Goal: Information Seeking & Learning: Learn about a topic

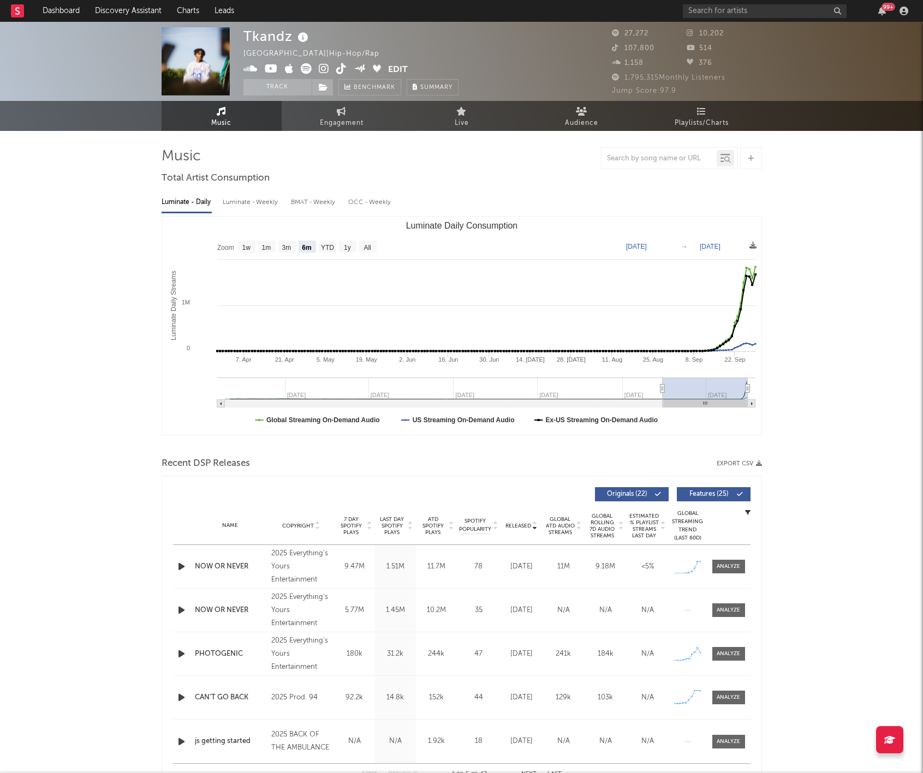
select select "6m"
click at [717, 17] on input "text" at bounding box center [765, 11] width 164 height 14
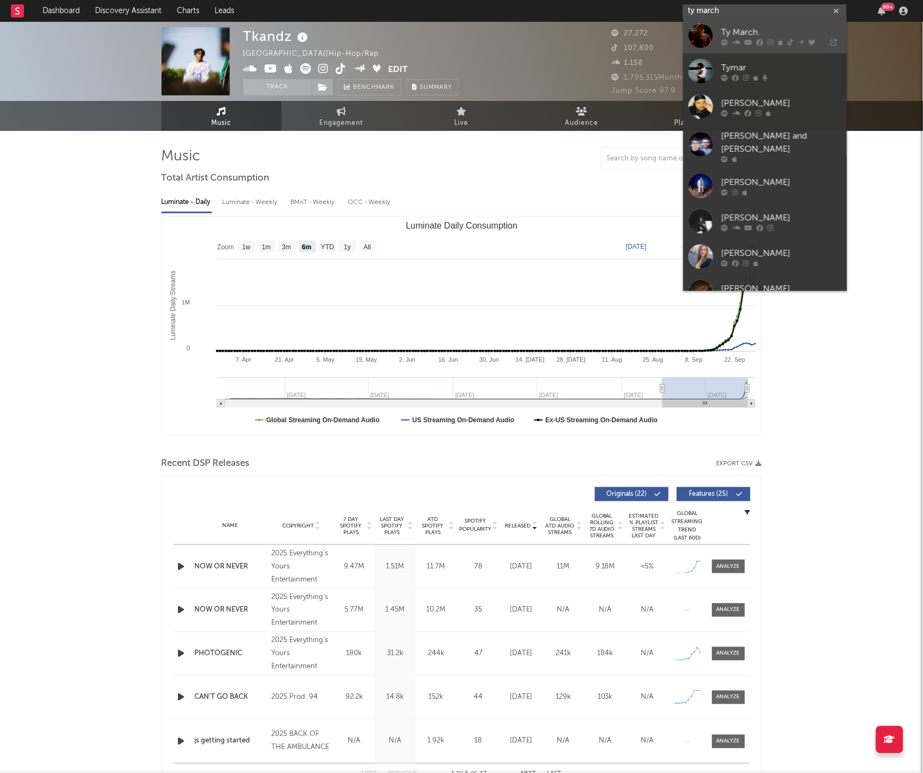
type input "ty march"
click at [779, 28] on div "Ty March." at bounding box center [781, 32] width 120 height 13
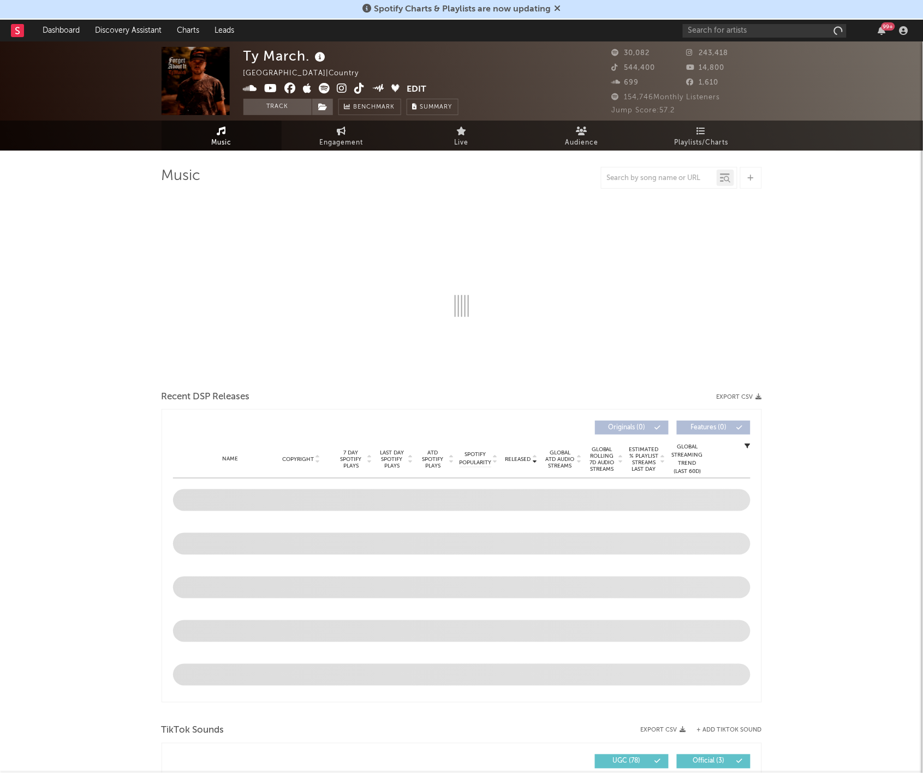
select select "6m"
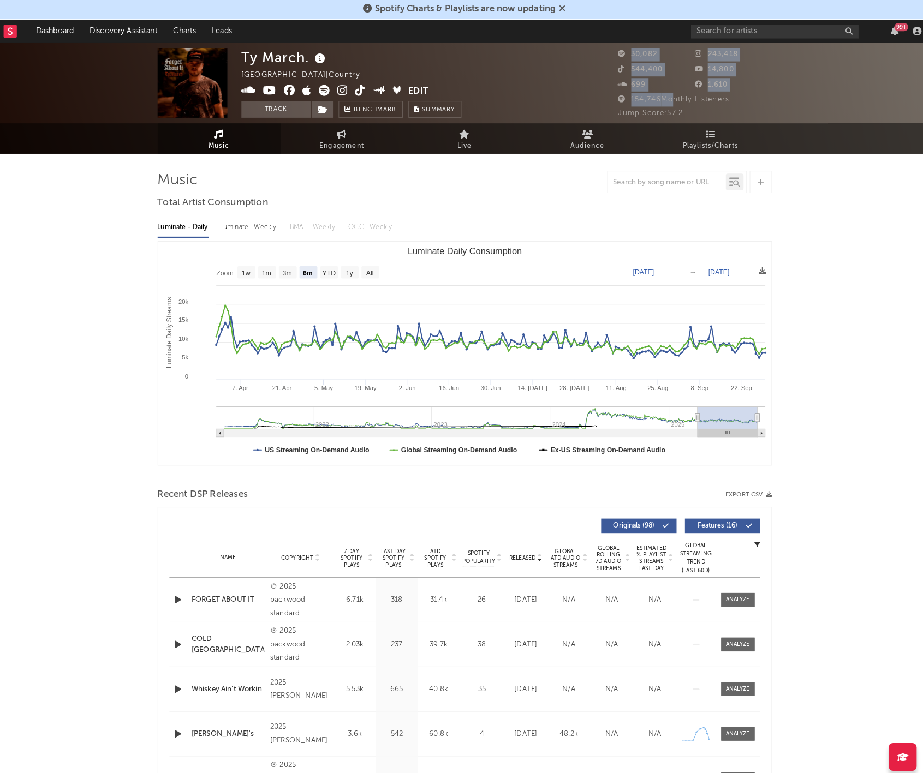
drag, startPoint x: 598, startPoint y: 97, endPoint x: 654, endPoint y: 96, distance: 56.2
click at [654, 96] on div "Ty March. United States | Country Edit Track Benchmark Summary 30,082 243,418 5…" at bounding box center [461, 80] width 923 height 79
click at [654, 96] on span "154,746 Monthly Listeners" at bounding box center [666, 97] width 109 height 7
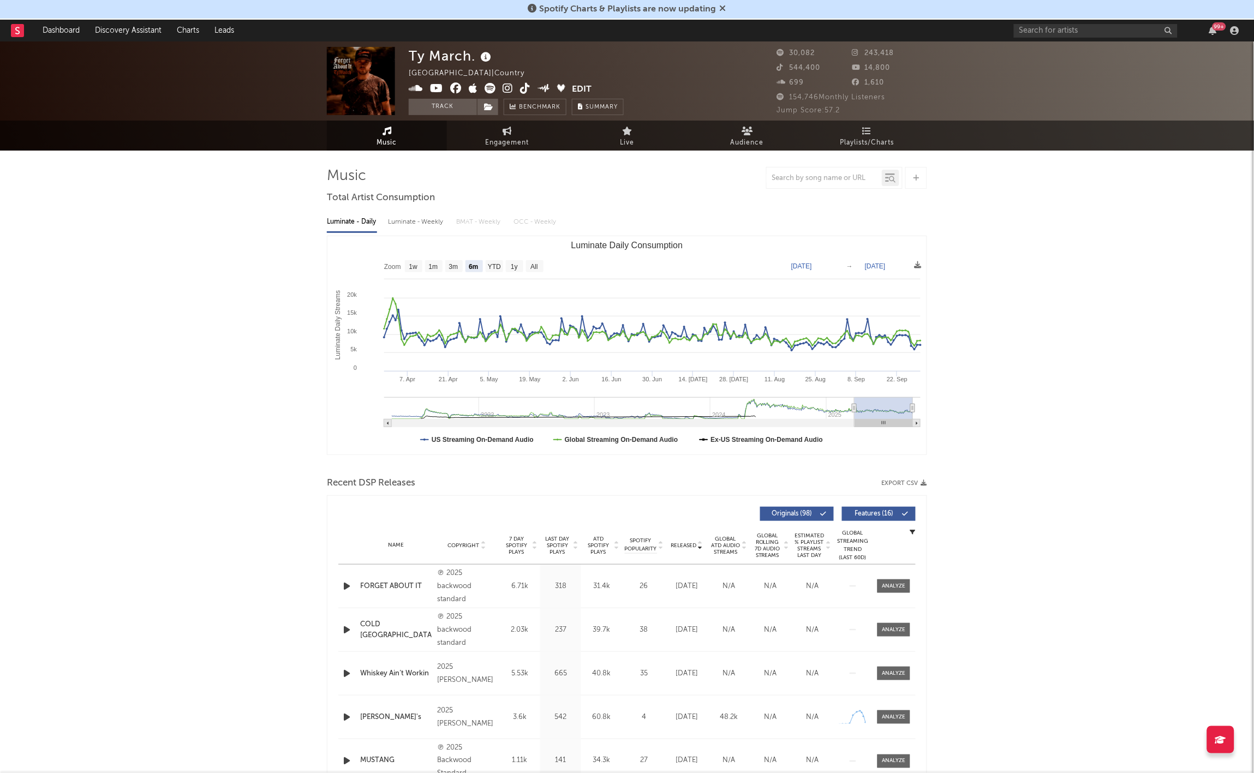
click at [452, 176] on div at bounding box center [627, 178] width 600 height 22
drag, startPoint x: 452, startPoint y: 173, endPoint x: 427, endPoint y: 172, distance: 24.6
click at [436, 174] on div at bounding box center [627, 178] width 600 height 22
drag, startPoint x: 416, startPoint y: 177, endPoint x: 299, endPoint y: 170, distance: 117.0
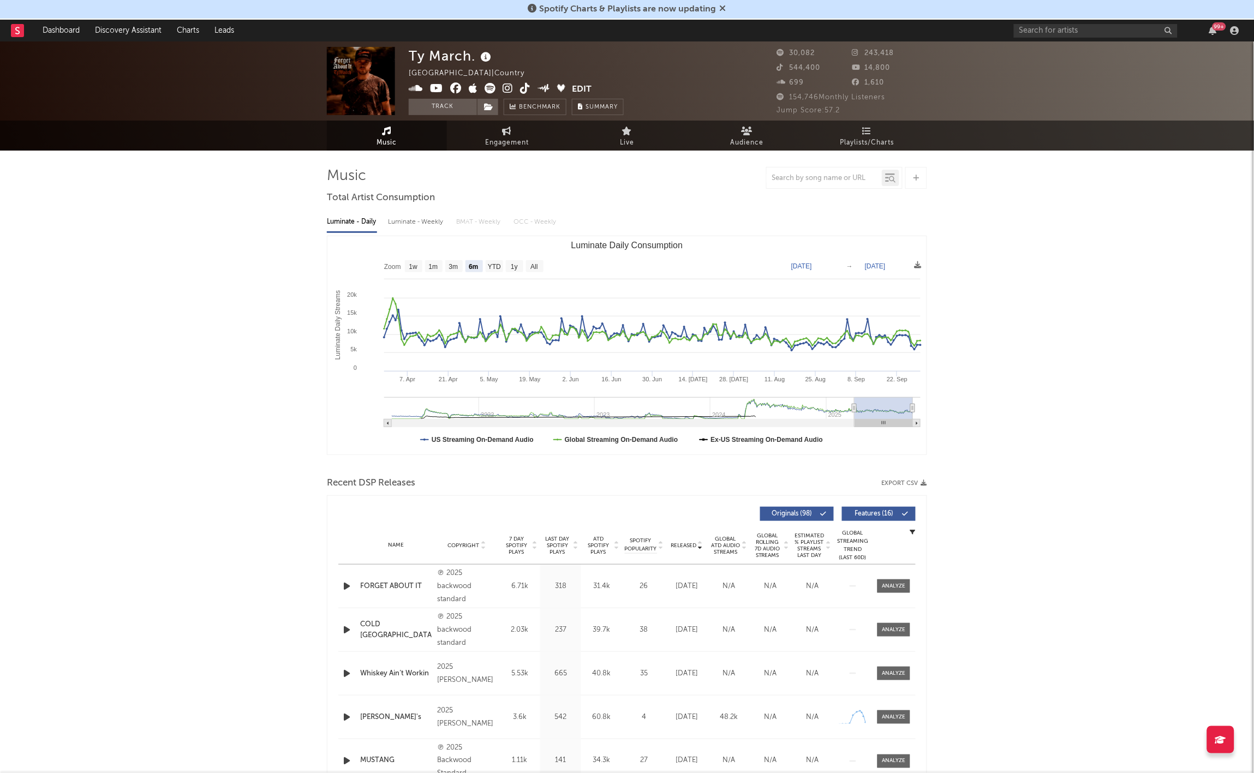
drag, startPoint x: 313, startPoint y: 165, endPoint x: 383, endPoint y: 187, distance: 72.7
drag, startPoint x: 383, startPoint y: 187, endPoint x: 369, endPoint y: 182, distance: 14.3
click at [381, 187] on div at bounding box center [627, 178] width 600 height 22
click at [368, 182] on div at bounding box center [627, 178] width 600 height 22
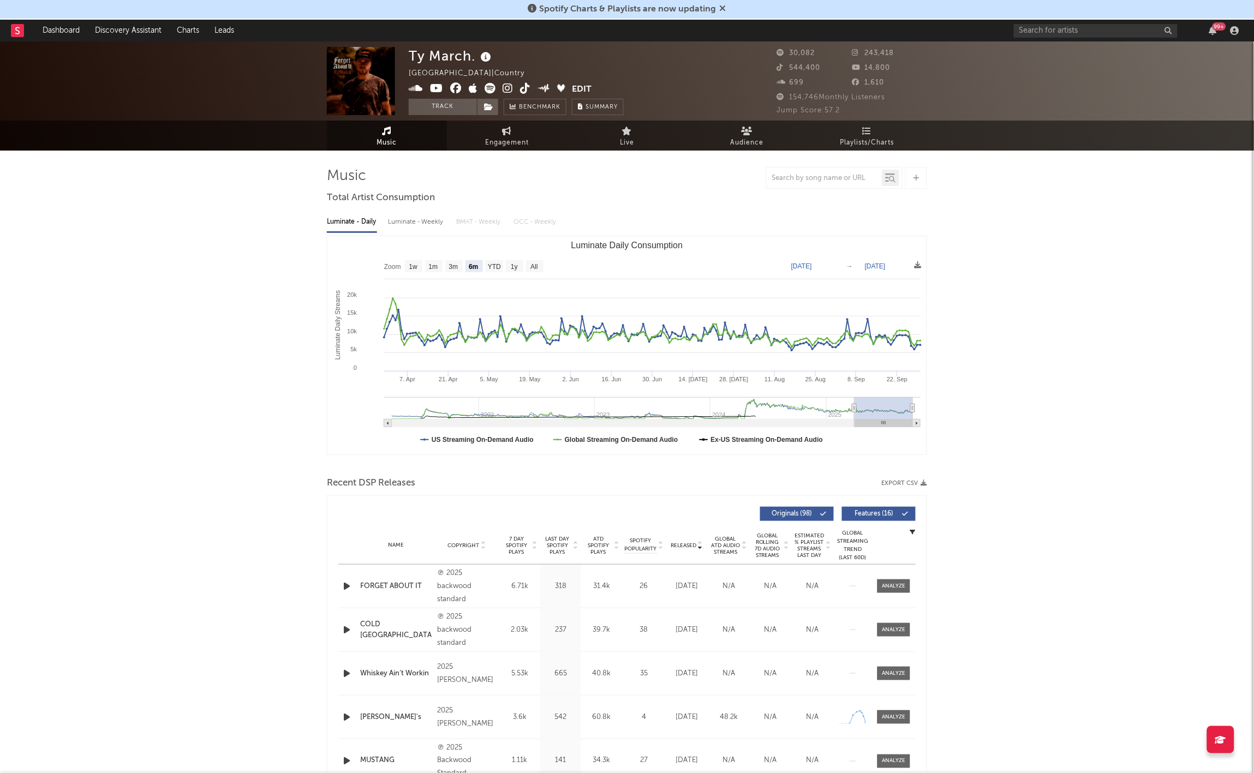
click at [361, 180] on div at bounding box center [627, 178] width 600 height 22
click at [361, 178] on div at bounding box center [627, 178] width 600 height 22
click at [372, 180] on div at bounding box center [627, 178] width 600 height 22
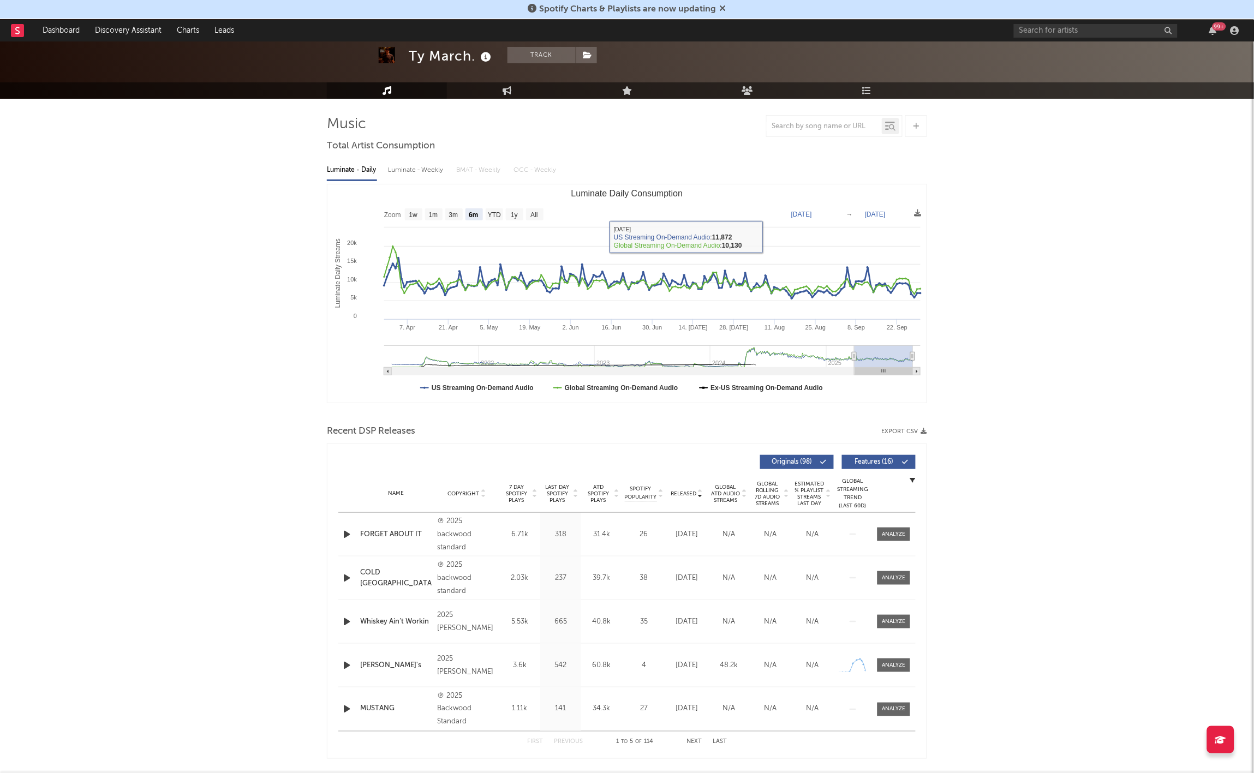
scroll to position [52, 0]
click at [720, 9] on icon at bounding box center [723, 8] width 7 height 9
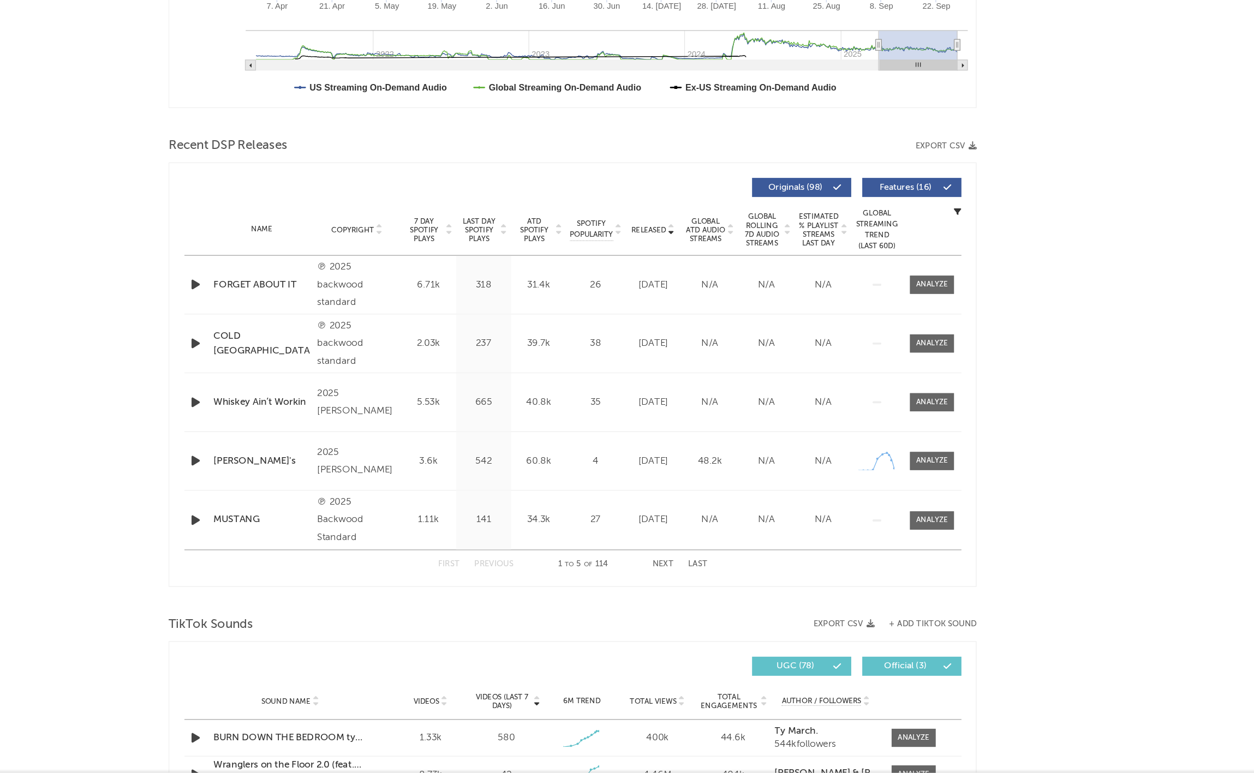
scroll to position [181, 0]
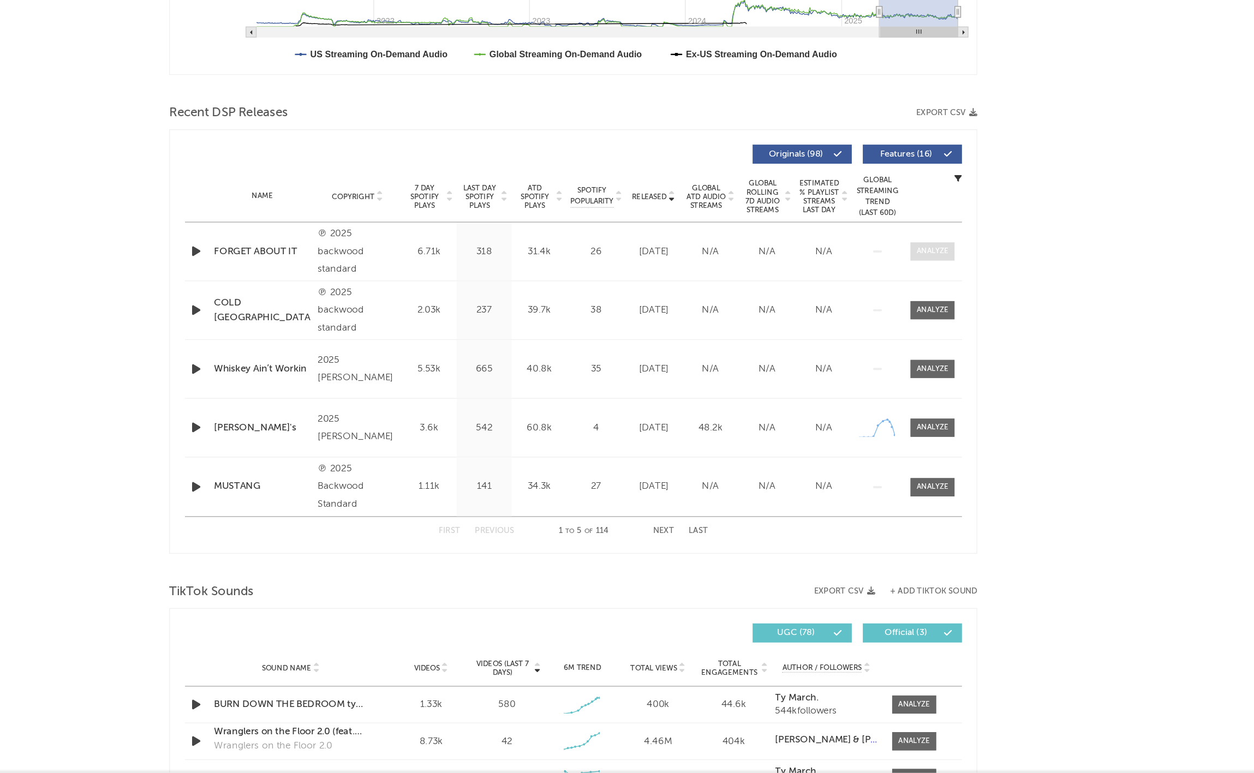
click at [882, 382] on div at bounding box center [893, 386] width 23 height 8
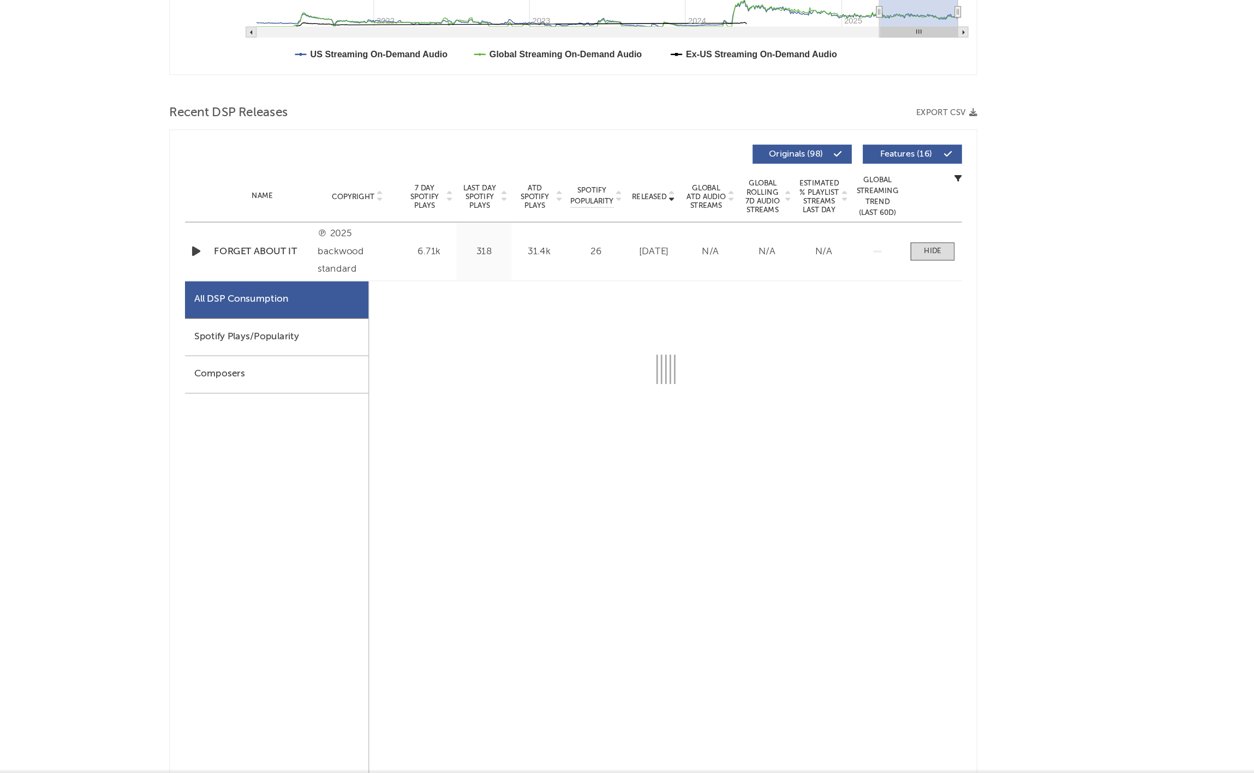
select select "1w"
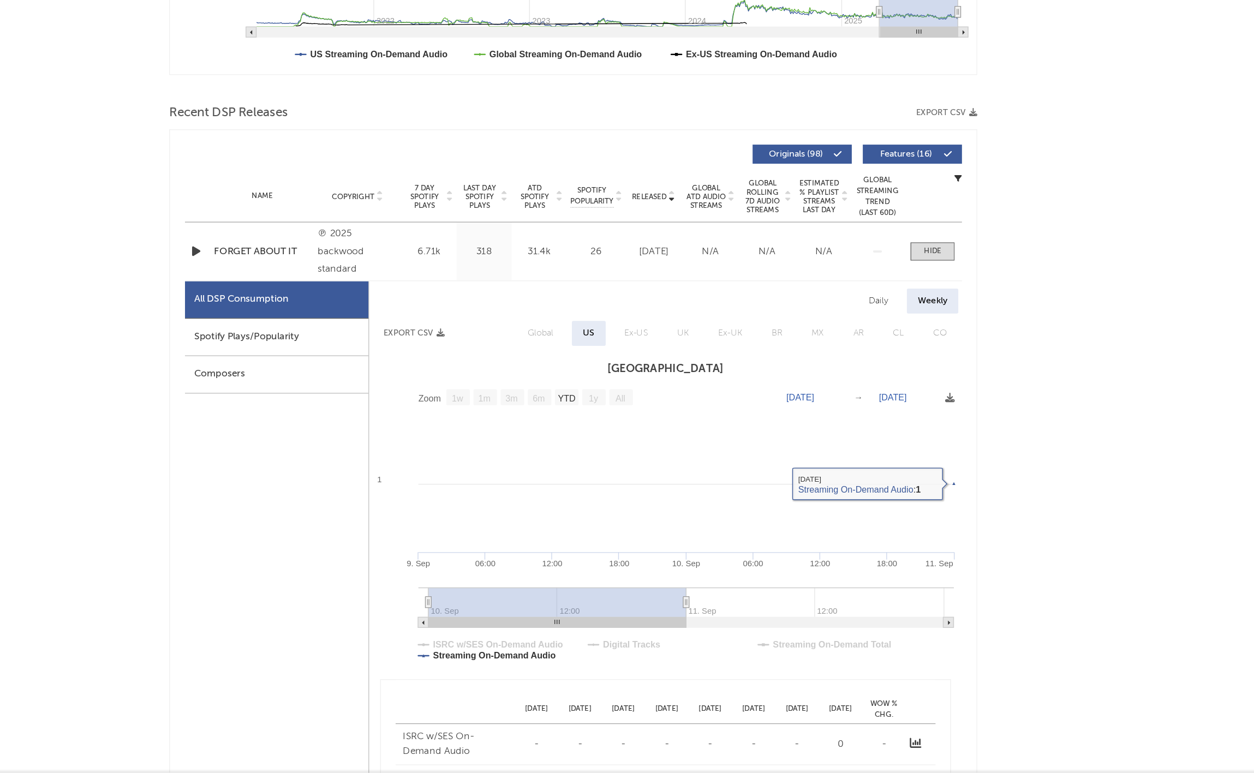
click at [838, 414] on div "Daily" at bounding box center [853, 423] width 31 height 19
select select "1w"
